Goal: Understand process/instructions: Learn how to perform a task or action

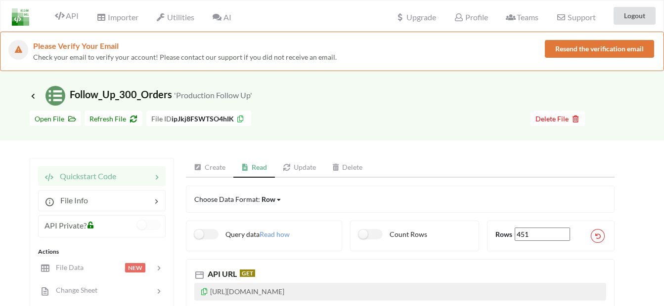
scroll to position [99, 0]
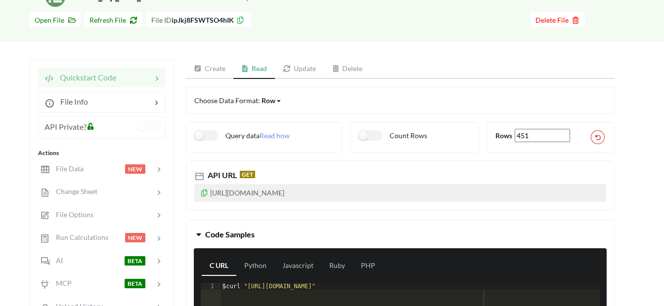
click at [204, 194] on icon at bounding box center [204, 191] width 8 height 7
click at [195, 67] on icon at bounding box center [198, 68] width 8 height 7
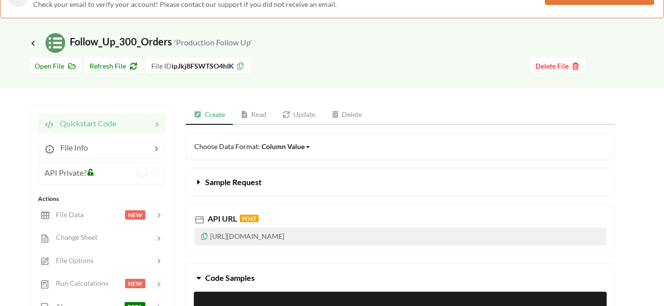
scroll to position [0, 0]
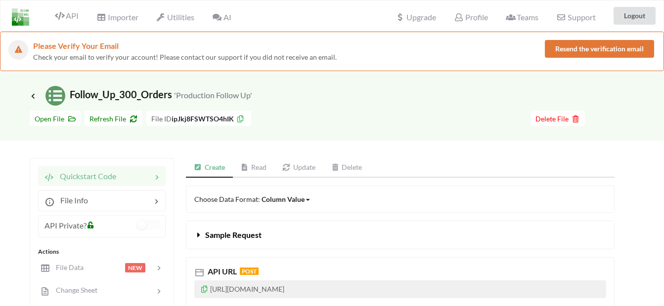
click at [20, 20] on img at bounding box center [20, 16] width 17 height 17
click at [75, 18] on span "API" at bounding box center [67, 17] width 24 height 12
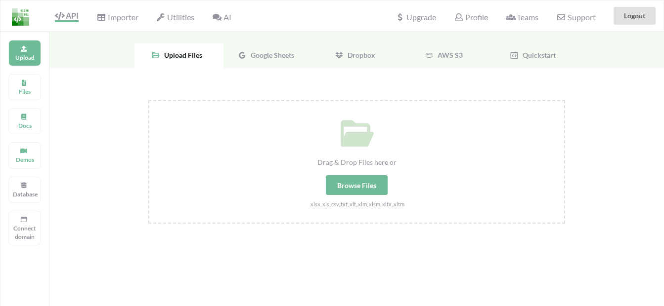
click at [272, 56] on span "Google Sheets" at bounding box center [270, 55] width 47 height 8
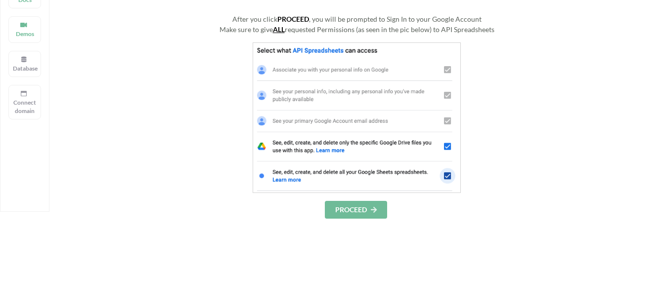
scroll to position [247, 0]
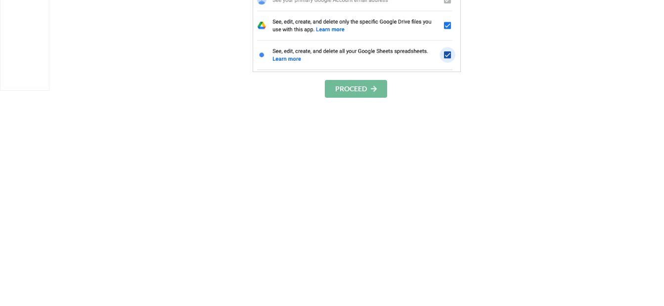
click at [357, 91] on button "PROCEED" at bounding box center [356, 89] width 62 height 18
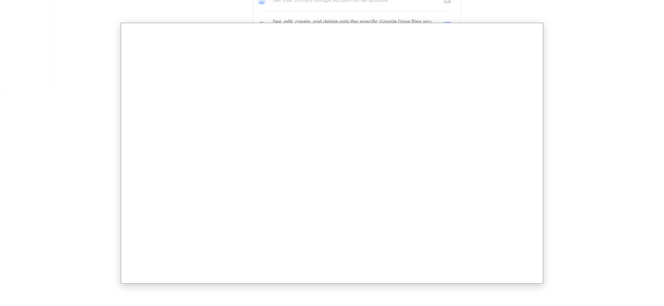
click at [589, 178] on div at bounding box center [333, 136] width 666 height 766
click at [96, 108] on div at bounding box center [333, 136] width 666 height 766
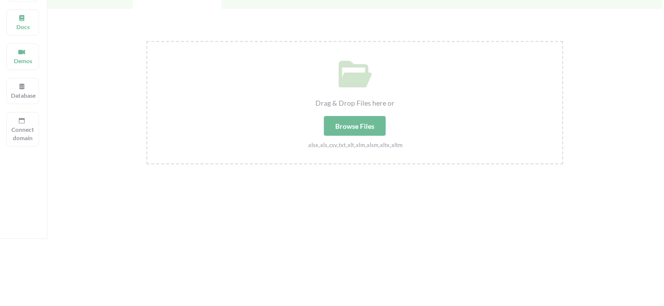
scroll to position [33, 2]
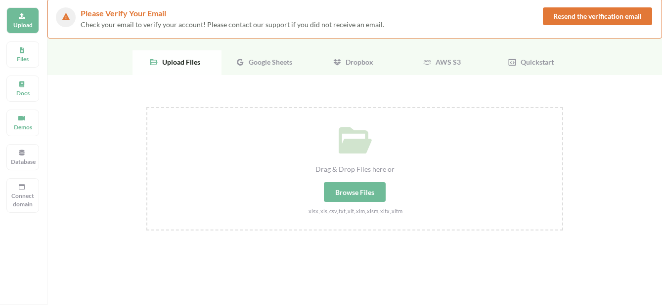
click at [255, 61] on span "Google Sheets" at bounding box center [268, 62] width 47 height 8
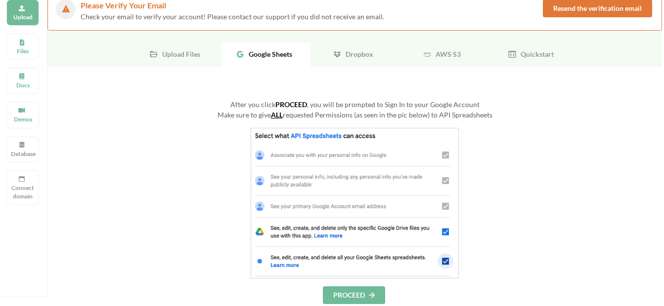
scroll to position [230, 2]
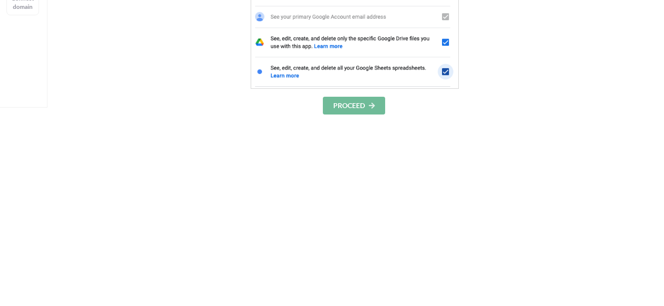
click at [356, 110] on button "PROCEED" at bounding box center [354, 106] width 62 height 18
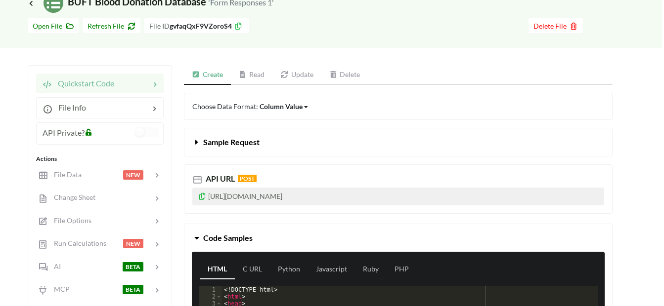
scroll to position [33, 2]
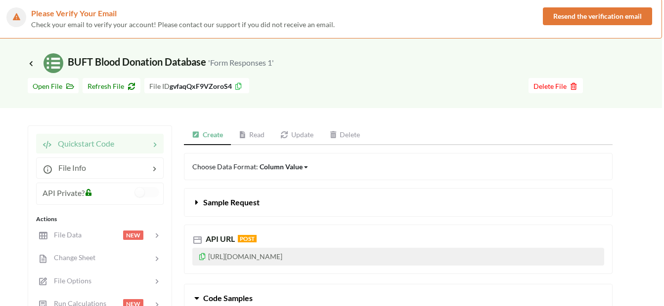
click at [251, 142] on link "Read" at bounding box center [252, 136] width 42 height 20
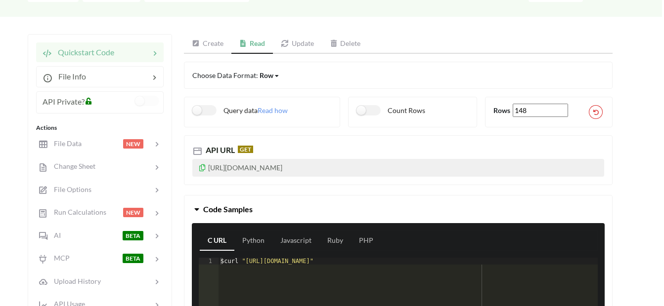
scroll to position [131, 2]
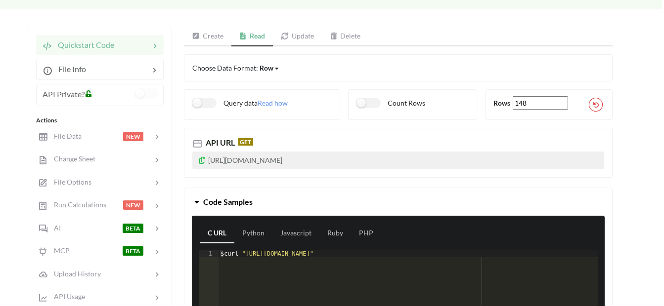
click at [204, 161] on icon at bounding box center [202, 159] width 8 height 7
click at [202, 157] on icon at bounding box center [202, 159] width 8 height 7
